Goal: Transaction & Acquisition: Purchase product/service

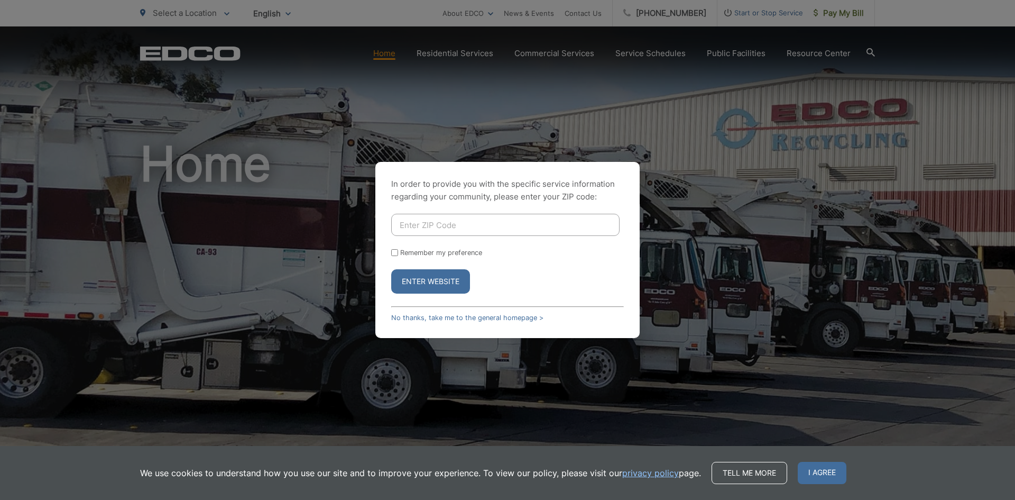
drag, startPoint x: 452, startPoint y: 316, endPoint x: 454, endPoint y: 299, distance: 17.1
click at [452, 316] on link "No thanks, take me to the general homepage >" at bounding box center [467, 318] width 152 height 8
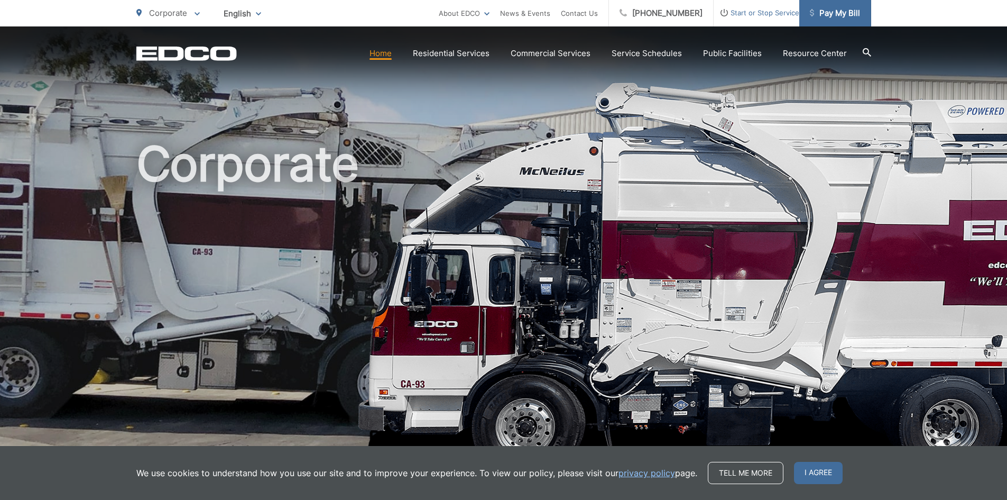
click at [835, 5] on link "Pay My Bill" at bounding box center [836, 13] width 72 height 26
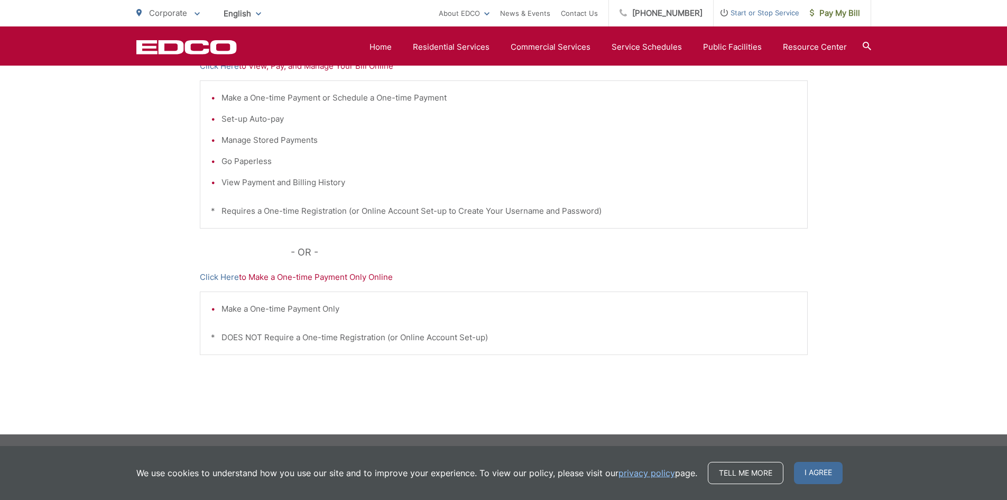
scroll to position [146, 0]
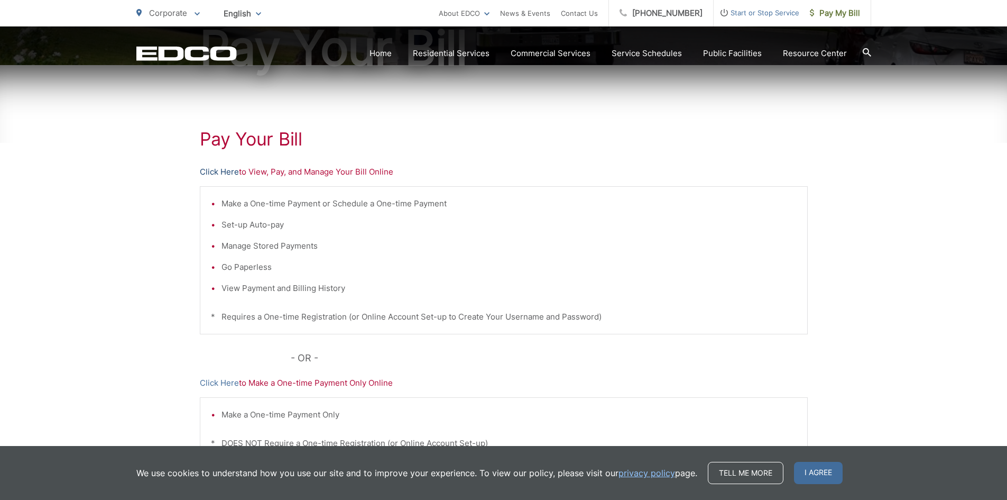
click at [223, 171] on link "Click Here" at bounding box center [219, 172] width 39 height 13
